Goal: Obtain resource: Download file/media

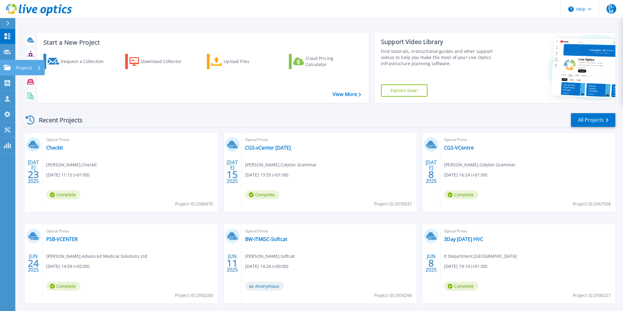
click at [4, 67] on icon at bounding box center [7, 67] width 7 height 5
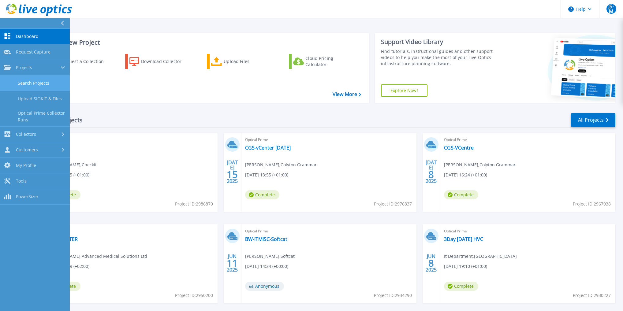
click at [45, 84] on link "Search Projects" at bounding box center [35, 84] width 70 height 16
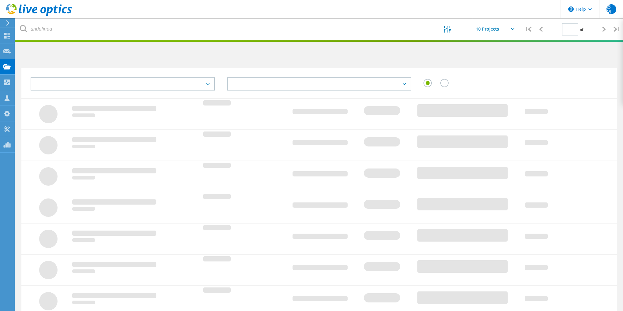
type input "1"
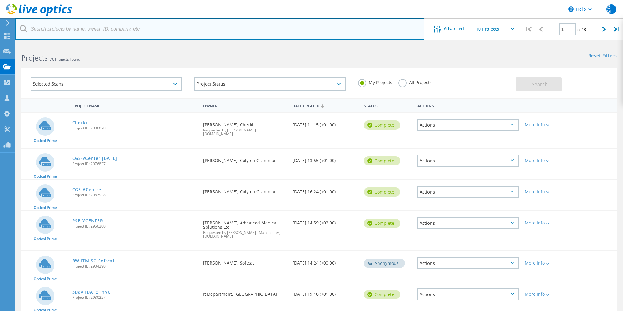
click at [158, 33] on input "text" at bounding box center [219, 28] width 409 height 21
type input "esher"
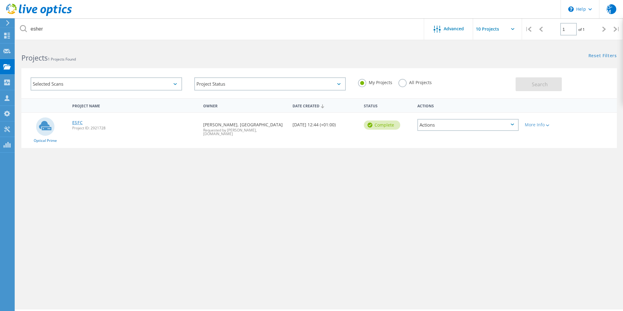
click at [78, 121] on link "ESFC" at bounding box center [77, 123] width 11 height 4
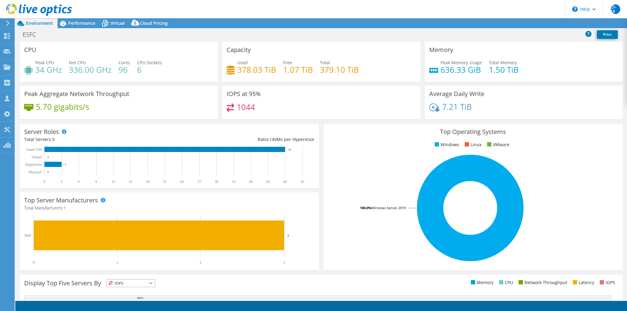
select select "EULondon"
select select "GBP"
click at [530, 40] on div "ESFC Print" at bounding box center [320, 35] width 611 height 13
click at [543, 25] on icon at bounding box center [544, 23] width 5 height 5
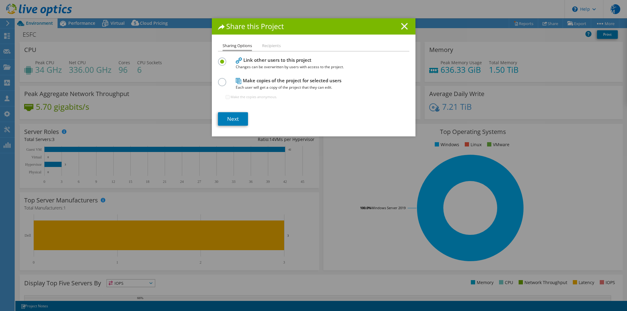
click at [401, 26] on icon at bounding box center [404, 26] width 7 height 7
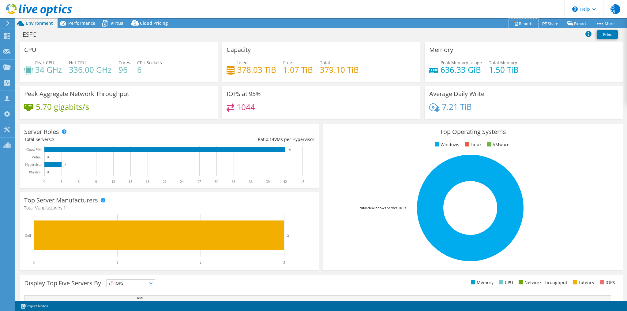
click at [518, 20] on link "Reports" at bounding box center [522, 23] width 29 height 9
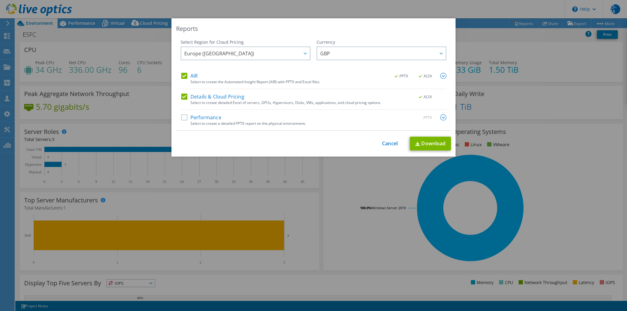
click at [185, 76] on label "AIR" at bounding box center [189, 76] width 17 height 6
click at [0, 0] on input "AIR" at bounding box center [0, 0] width 0 height 0
click at [427, 143] on link "Download" at bounding box center [430, 144] width 41 height 14
click at [382, 141] on link "Cancel" at bounding box center [390, 144] width 16 height 6
